Goal: Task Accomplishment & Management: Use online tool/utility

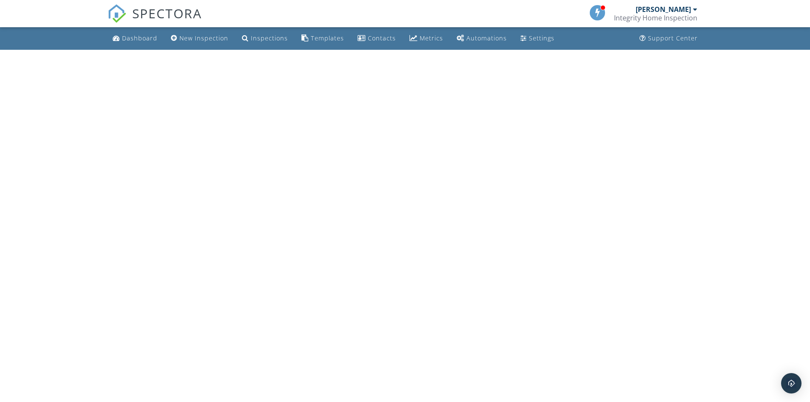
click at [190, 12] on span "SPECTORA" at bounding box center [167, 13] width 70 height 18
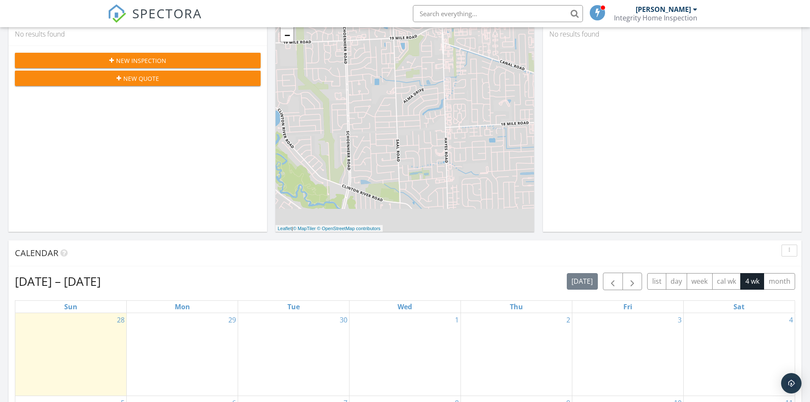
scroll to position [298, 0]
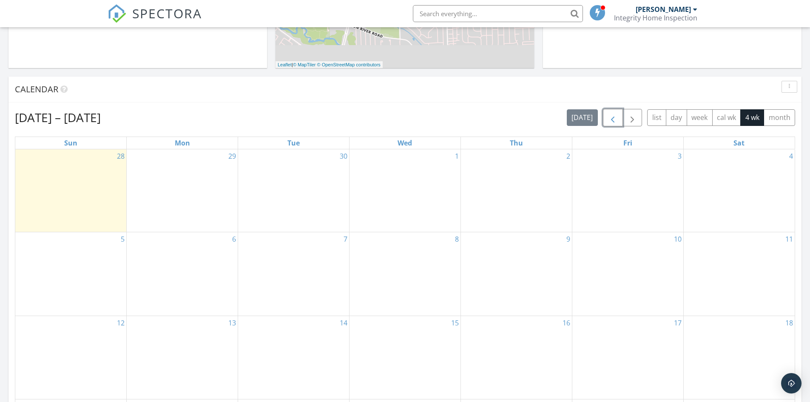
click at [607, 117] on button "button" at bounding box center [613, 117] width 20 height 17
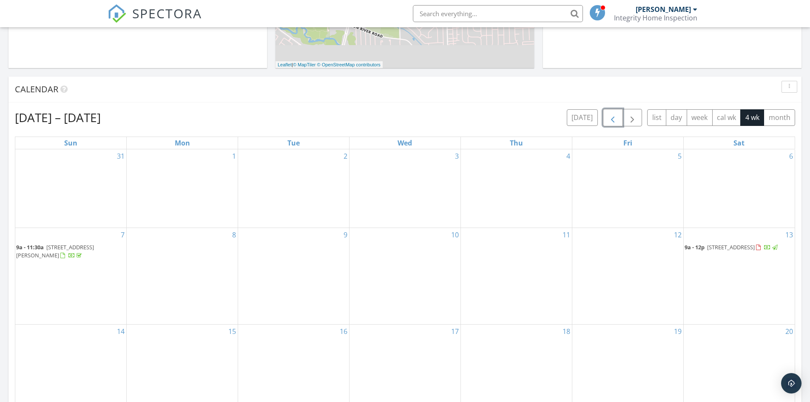
click at [607, 117] on button "button" at bounding box center [613, 117] width 20 height 17
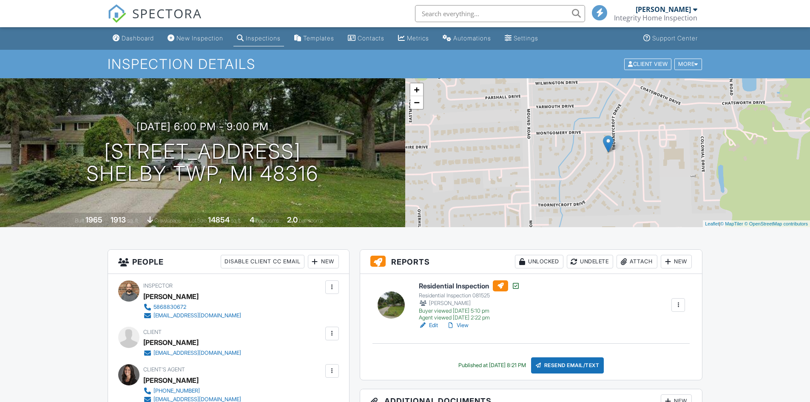
click at [462, 325] on link "View" at bounding box center [457, 325] width 22 height 9
click at [465, 323] on link "View" at bounding box center [457, 325] width 22 height 9
